Goal: Information Seeking & Learning: Learn about a topic

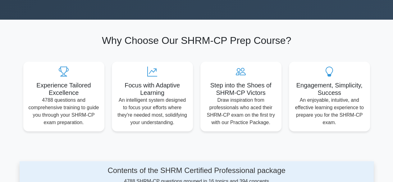
scroll to position [21, 0]
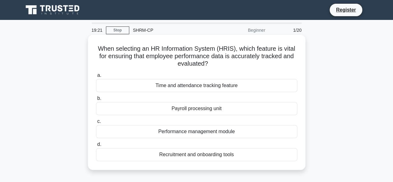
click at [200, 133] on div "Performance management module" at bounding box center [196, 131] width 201 height 13
click at [96, 123] on input "c. Performance management module" at bounding box center [96, 121] width 0 height 4
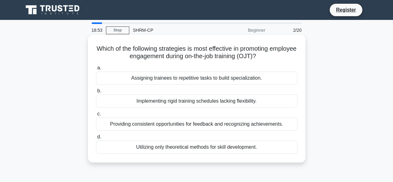
click at [210, 125] on div "Providing consistent opportunities for feedback and recognizing achievements." at bounding box center [196, 123] width 201 height 13
click at [96, 116] on input "c. Providing consistent opportunities for feedback and recognizing achievements." at bounding box center [96, 114] width 0 height 4
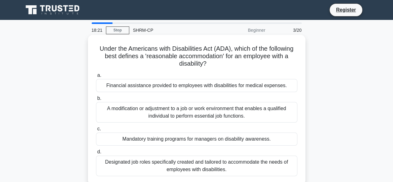
click at [221, 113] on div "A modification or adjustment to a job or work environment that enables a qualif…" at bounding box center [196, 112] width 201 height 21
click at [96, 100] on input "b. A modification or adjustment to a job or work environment that enables a qua…" at bounding box center [96, 98] width 0 height 4
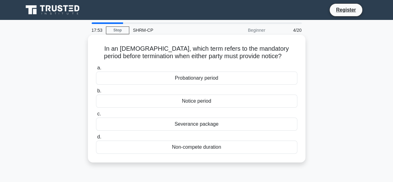
click at [200, 102] on div "Notice period" at bounding box center [196, 100] width 201 height 13
click at [96, 93] on input "b. Notice period" at bounding box center [96, 91] width 0 height 4
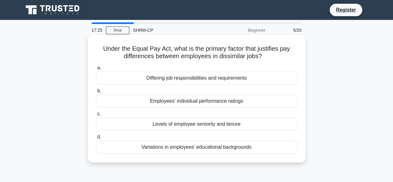
click at [232, 98] on div "Employees' individual performance ratings" at bounding box center [196, 100] width 201 height 13
click at [96, 93] on input "b. Employees' individual performance ratings" at bounding box center [96, 91] width 0 height 4
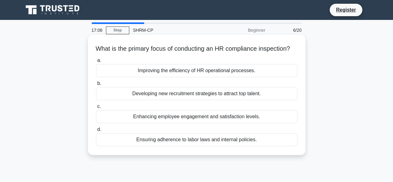
click at [216, 77] on div "Improving the efficiency of HR operational processes." at bounding box center [196, 70] width 201 height 13
click at [96, 62] on input "a. Improving the efficiency of HR operational processes." at bounding box center [96, 60] width 0 height 4
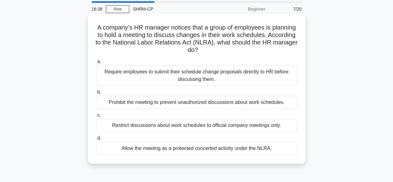
scroll to position [31, 0]
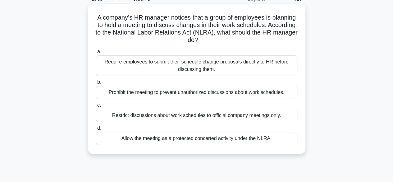
click at [208, 64] on div "Require employees to submit their schedule change proposals directly to HR befo…" at bounding box center [196, 65] width 201 height 21
click at [96, 54] on input "a. Require employees to submit their schedule change proposals directly to HR b…" at bounding box center [96, 52] width 0 height 4
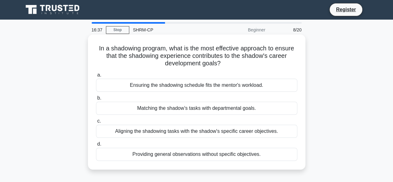
scroll to position [0, 0]
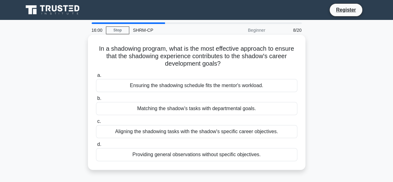
click at [205, 131] on div "Aligning the shadowing tasks with the shadow's specific career objectives." at bounding box center [196, 131] width 201 height 13
click at [96, 123] on input "c. Aligning the shadowing tasks with the shadow's specific career objectives." at bounding box center [96, 121] width 0 height 4
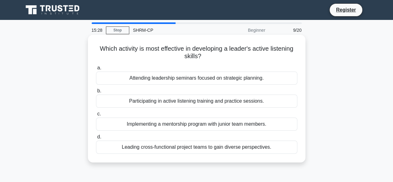
click at [198, 100] on div "Participating in active listening training and practice sessions." at bounding box center [196, 100] width 201 height 13
click at [96, 93] on input "b. Participating in active listening training and practice sessions." at bounding box center [96, 91] width 0 height 4
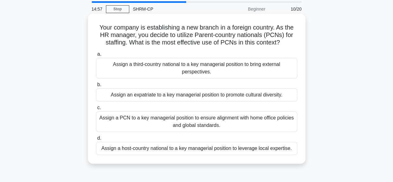
scroll to position [31, 0]
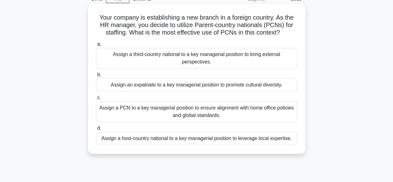
click at [195, 104] on div "Assign a PCN to a key managerial position to ensure alignment with home office …" at bounding box center [196, 111] width 201 height 21
click at [96, 100] on input "c. Assign a PCN to a key managerial position to ensure alignment with home offi…" at bounding box center [96, 98] width 0 height 4
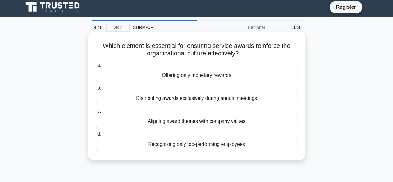
scroll to position [0, 0]
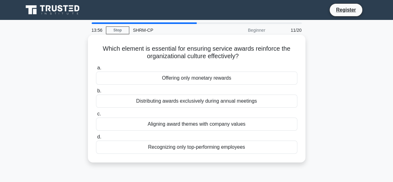
click at [196, 124] on div "Aligning award themes with company values" at bounding box center [196, 123] width 201 height 13
click at [96, 116] on input "c. Aligning award themes with company values" at bounding box center [96, 114] width 0 height 4
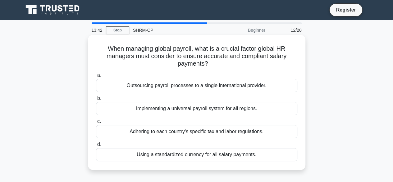
click at [203, 86] on div "Outsourcing payroll processes to a single international provider." at bounding box center [196, 85] width 201 height 13
click at [96, 77] on input "a. Outsourcing payroll processes to a single international provider." at bounding box center [96, 75] width 0 height 4
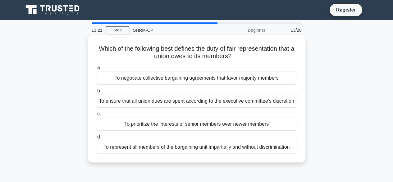
click at [213, 80] on div "To negotiate collective bargaining agreements that favor majority members" at bounding box center [196, 77] width 201 height 13
click at [96, 70] on input "a. To negotiate collective bargaining agreements that favor majority members" at bounding box center [96, 68] width 0 height 4
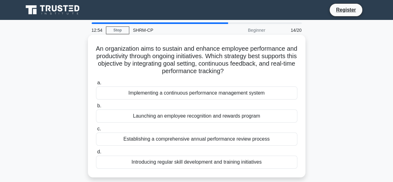
click at [200, 94] on div "Implementing a continuous performance management system" at bounding box center [196, 92] width 201 height 13
click at [96, 85] on input "a. Implementing a continuous performance management system" at bounding box center [96, 83] width 0 height 4
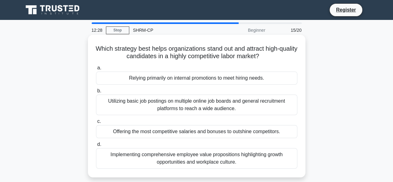
click at [173, 159] on div "Implementing comprehensive employee value propositions highlighting growth oppo…" at bounding box center [196, 158] width 201 height 21
click at [96, 146] on input "d. Implementing comprehensive employee value propositions highlighting growth o…" at bounding box center [96, 144] width 0 height 4
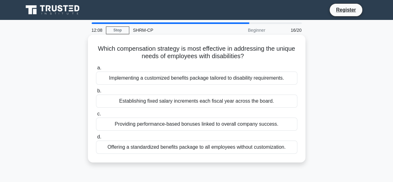
click at [220, 76] on div "Implementing a customized benefits package tailored to disability requirements." at bounding box center [196, 77] width 201 height 13
click at [96, 70] on input "a. Implementing a customized benefits package tailored to disability requiremen…" at bounding box center [96, 68] width 0 height 4
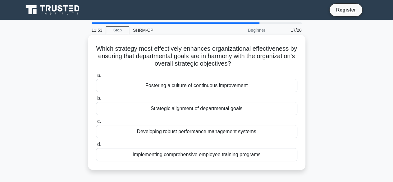
click at [214, 85] on div "Fostering a culture of continuous improvement" at bounding box center [196, 85] width 201 height 13
click at [96, 77] on input "a. Fostering a culture of continuous improvement" at bounding box center [96, 75] width 0 height 4
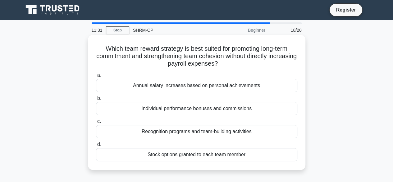
click at [197, 157] on div "Stock options granted to each team member" at bounding box center [196, 154] width 201 height 13
click at [96, 146] on input "d. Stock options granted to each team member" at bounding box center [96, 144] width 0 height 4
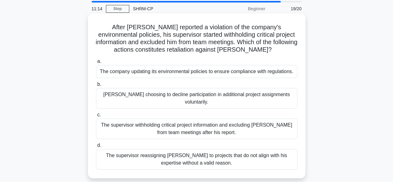
scroll to position [31, 0]
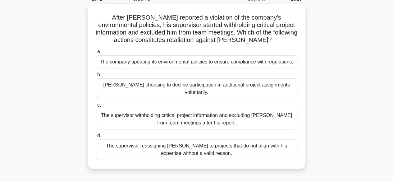
click at [161, 64] on div "The company updating its environmental policies to ensure compliance with regul…" at bounding box center [196, 61] width 201 height 13
click at [96, 54] on input "a. The company updating its environmental policies to ensure compliance with re…" at bounding box center [96, 52] width 0 height 4
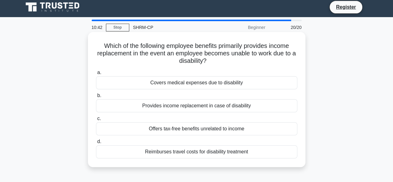
scroll to position [0, 0]
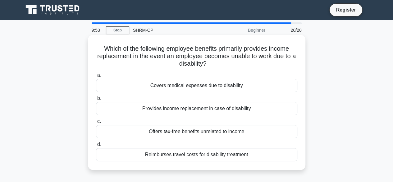
click at [164, 156] on div "Reimburses travel costs for disability treatment" at bounding box center [196, 154] width 201 height 13
click at [96, 146] on input "d. Reimburses travel costs for disability treatment" at bounding box center [96, 144] width 0 height 4
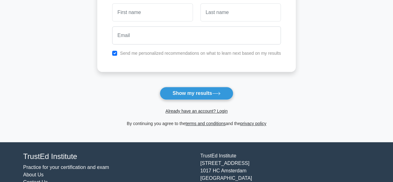
scroll to position [130, 0]
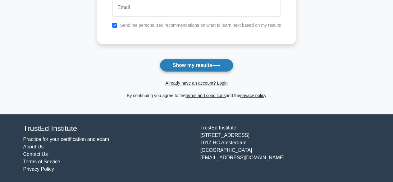
click at [192, 67] on button "Show my results" at bounding box center [196, 65] width 73 height 13
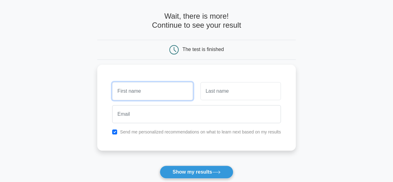
scroll to position [23, 0]
click at [150, 91] on input "text" at bounding box center [152, 90] width 81 height 18
type input "m"
type input "[PERSON_NAME]"
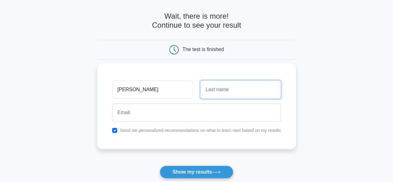
click at [233, 94] on input "text" at bounding box center [240, 90] width 81 height 18
type input "Amin"
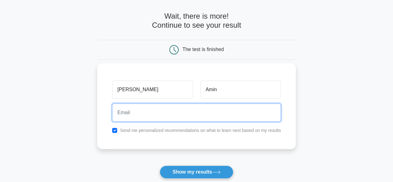
click at [189, 115] on input "email" at bounding box center [196, 113] width 169 height 18
type input "[PERSON_NAME][EMAIL_ADDRESS][DOMAIN_NAME]"
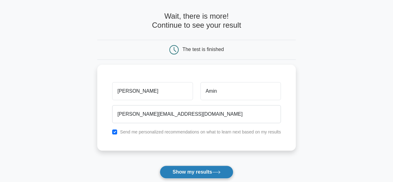
click at [188, 172] on button "Show my results" at bounding box center [196, 171] width 73 height 13
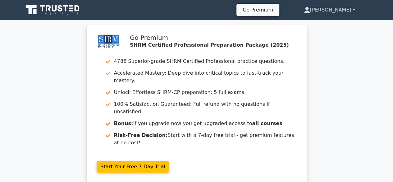
click at [354, 10] on link "Maksudul" at bounding box center [329, 10] width 81 height 12
click at [352, 8] on link "Maksudul" at bounding box center [329, 10] width 81 height 12
click at [354, 9] on link "Maksudul" at bounding box center [329, 10] width 81 height 12
click at [322, 34] on link "Settings" at bounding box center [313, 35] width 49 height 10
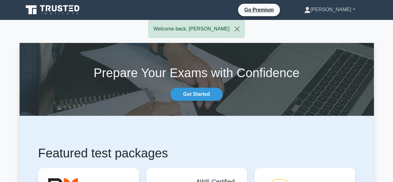
click at [353, 10] on link "[PERSON_NAME]" at bounding box center [329, 9] width 81 height 12
click at [319, 26] on link "Profile" at bounding box center [314, 24] width 49 height 10
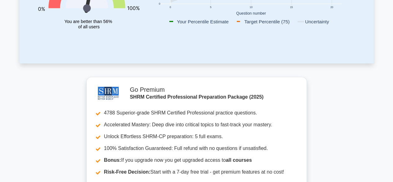
scroll to position [139, 0]
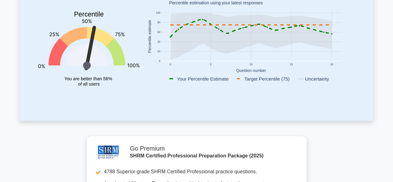
click at [85, 44] on icon "Percentile You are better than 56% of all users" at bounding box center [88, 43] width 101 height 109
click at [201, 54] on rect at bounding box center [250, 37] width 181 height 52
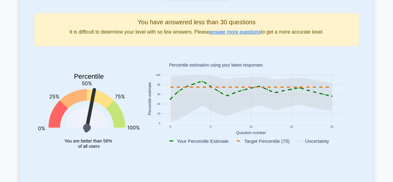
scroll to position [15, 0]
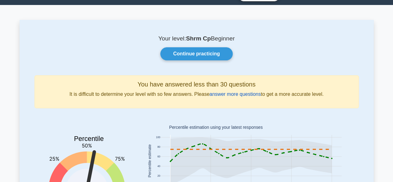
click at [233, 94] on link "answer more questions" at bounding box center [235, 93] width 51 height 5
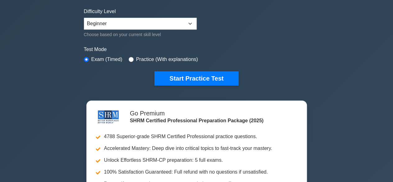
scroll to position [91, 0]
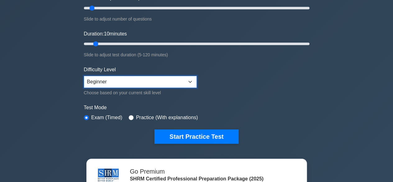
click at [190, 77] on select "Beginner Intermediate Expert" at bounding box center [140, 82] width 113 height 12
click at [318, 94] on div "SHRM Certified Professional Customize Your Next Practice Test Topics Change Man…" at bounding box center [196, 115] width 393 height 373
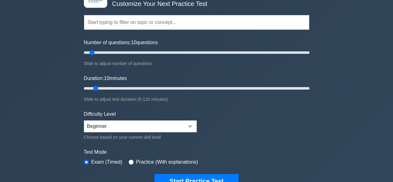
scroll to position [60, 0]
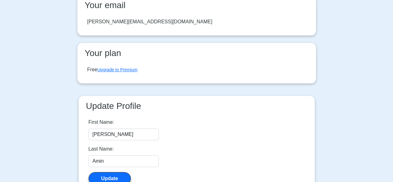
scroll to position [93, 0]
